Goal: Task Accomplishment & Management: Manage account settings

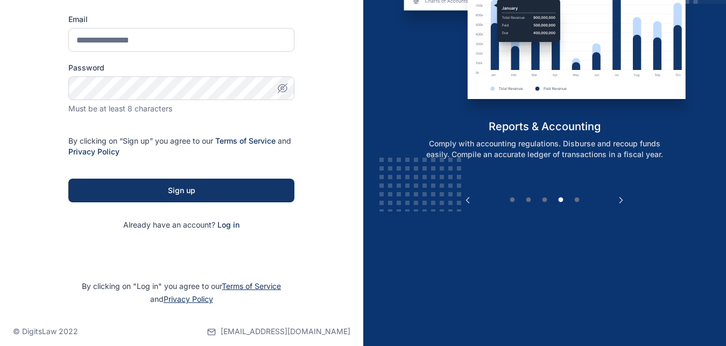
scroll to position [146, 0]
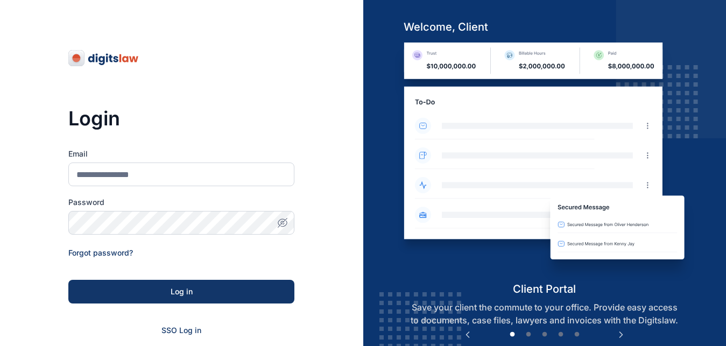
scroll to position [145, 0]
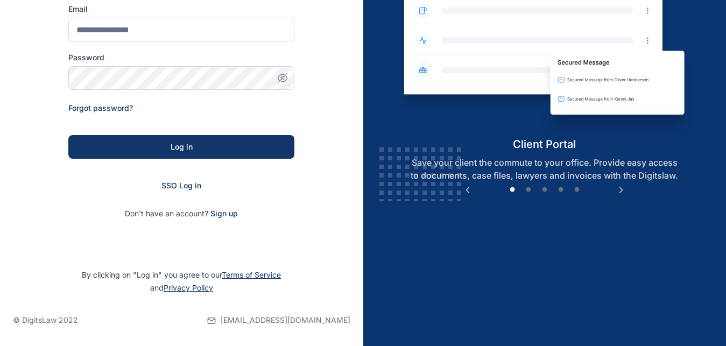
drag, startPoint x: 175, startPoint y: 187, endPoint x: 226, endPoint y: 202, distance: 53.1
click at [175, 187] on span "SSO Log in" at bounding box center [181, 185] width 40 height 9
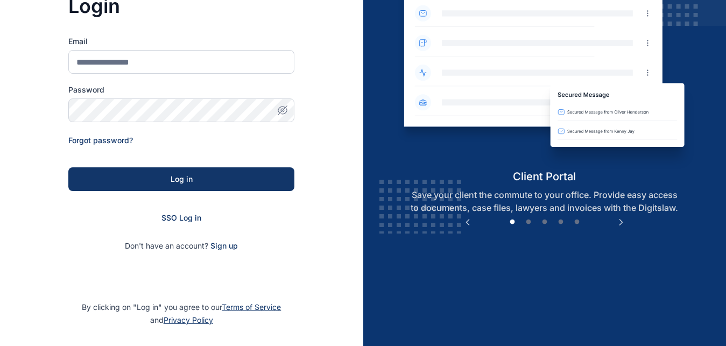
scroll to position [90, 0]
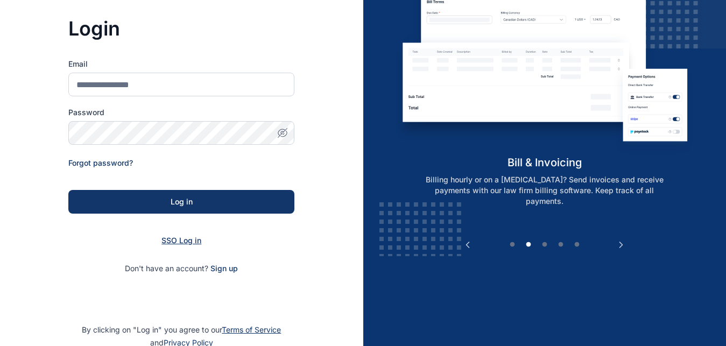
click at [180, 241] on span "SSO Log in" at bounding box center [181, 240] width 40 height 9
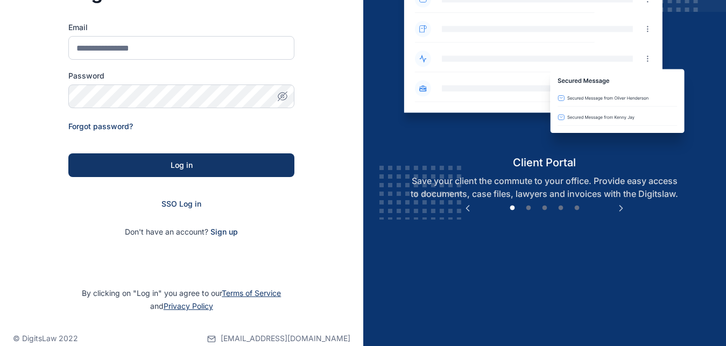
scroll to position [145, 0]
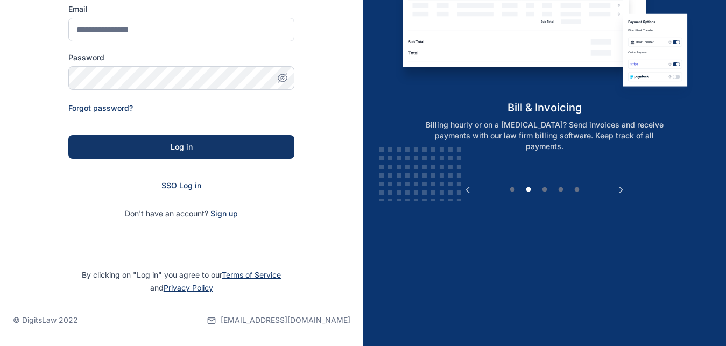
click at [183, 186] on span "SSO Log in" at bounding box center [181, 185] width 40 height 9
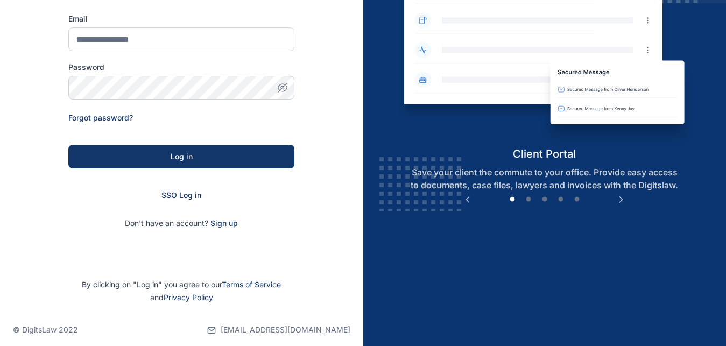
scroll to position [145, 0]
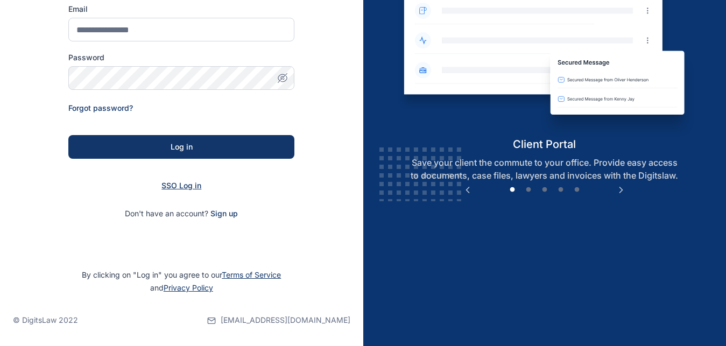
click at [187, 184] on span "SSO Log in" at bounding box center [181, 185] width 40 height 9
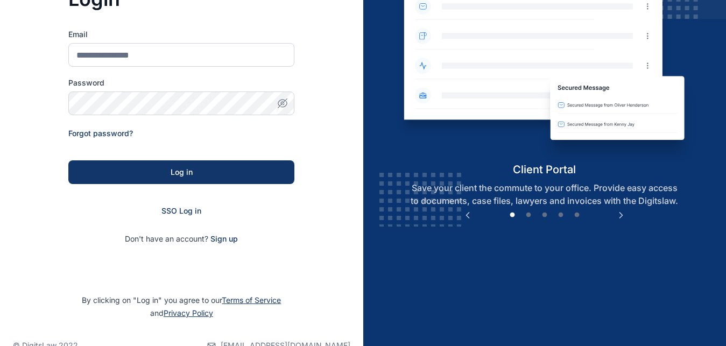
scroll to position [145, 0]
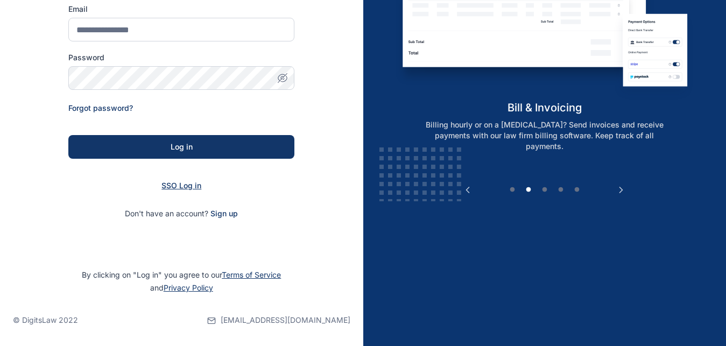
click at [174, 183] on span "SSO Log in" at bounding box center [181, 185] width 40 height 9
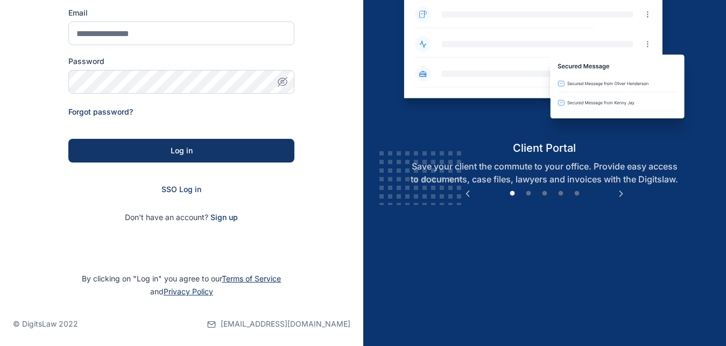
scroll to position [145, 0]
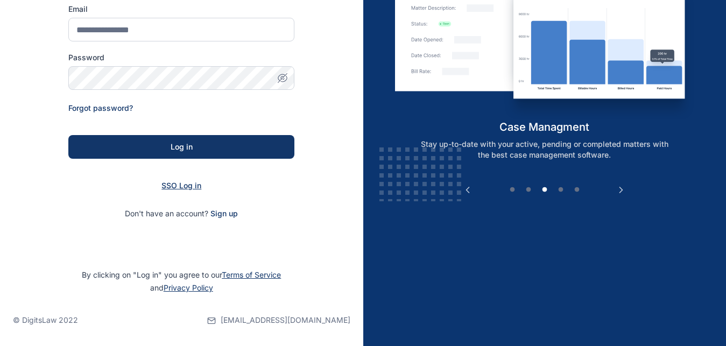
click at [184, 188] on span "SSO Log in" at bounding box center [181, 185] width 40 height 9
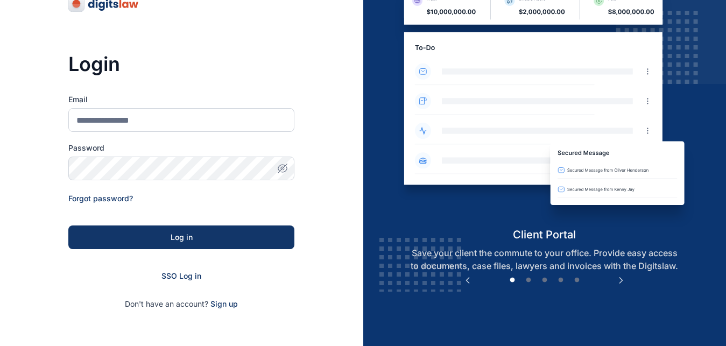
scroll to position [110, 0]
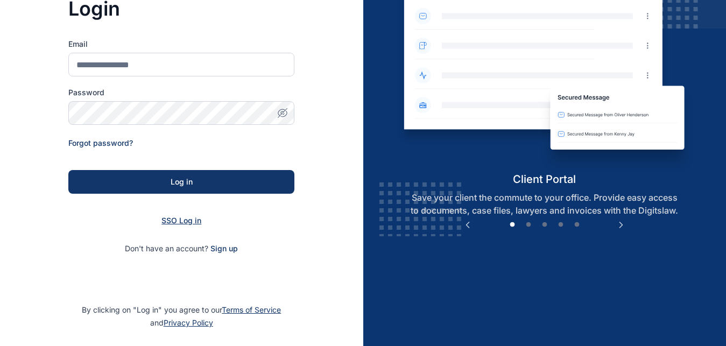
click at [164, 221] on span "SSO Log in" at bounding box center [181, 220] width 40 height 9
